Goal: Transaction & Acquisition: Purchase product/service

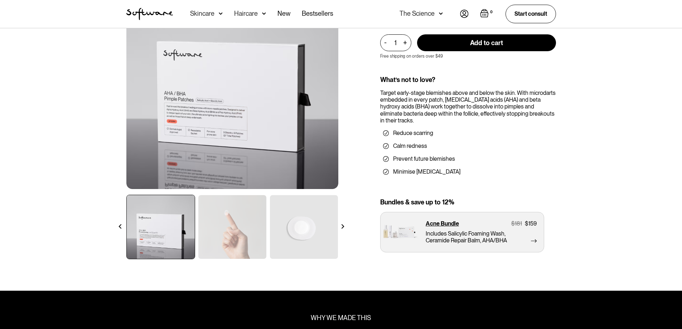
scroll to position [143, 0]
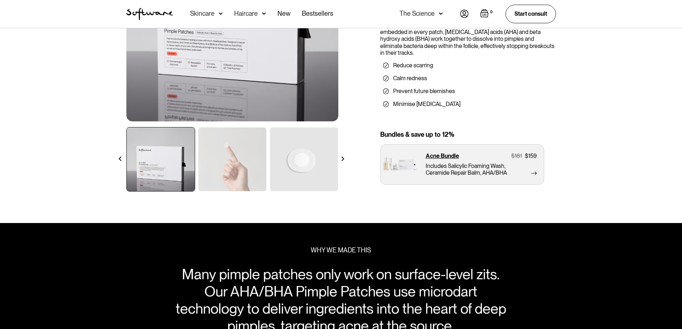
click at [167, 160] on img at bounding box center [161, 159] width 68 height 64
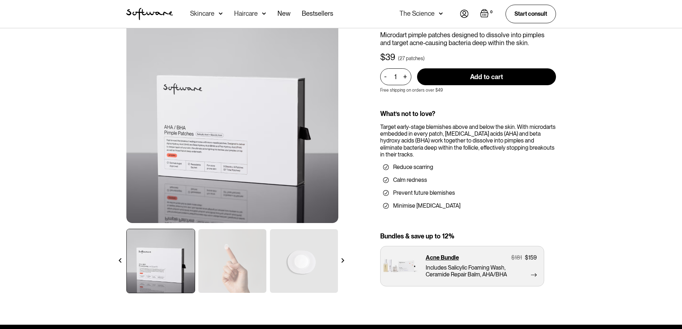
scroll to position [0, 0]
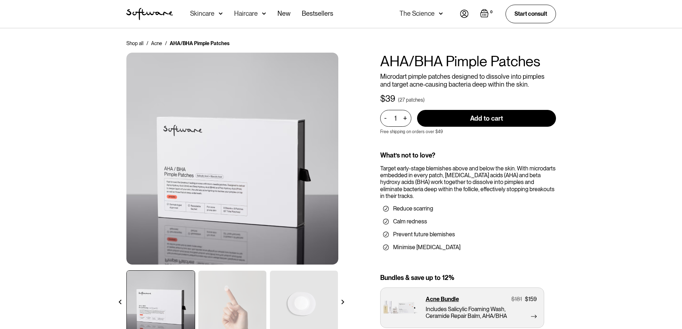
click at [226, 153] on img at bounding box center [232, 159] width 212 height 212
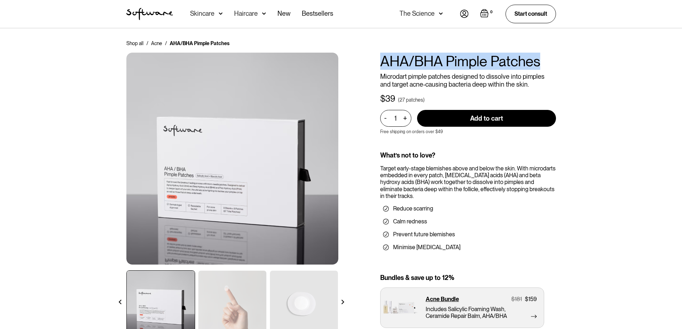
drag, startPoint x: 376, startPoint y: 63, endPoint x: 559, endPoint y: 61, distance: 183.4
click at [559, 61] on div "Shop all / Acne / AHA/BHA Pimple Patches AHA/BHA Pimple Patches Microdart pimpl…" at bounding box center [341, 192] width 447 height 304
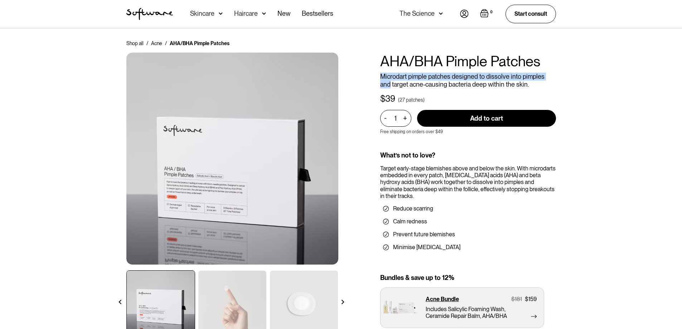
click at [602, 69] on div "Shop all / Acne / AHA/BHA Pimple Patches AHA/BHA Pimple Patches Microdart pimpl…" at bounding box center [341, 197] width 682 height 338
